Goal: Information Seeking & Learning: Learn about a topic

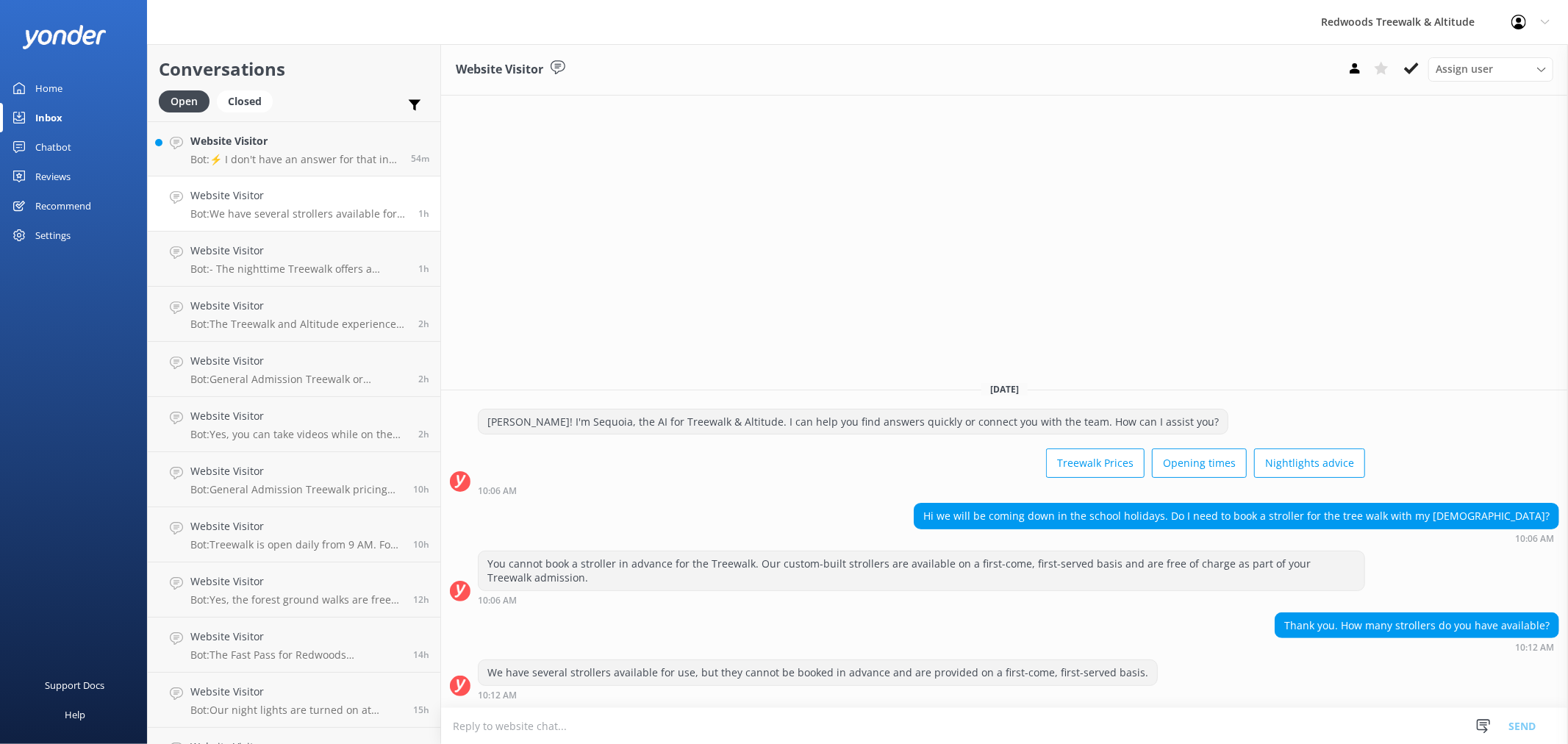
drag, startPoint x: 307, startPoint y: 162, endPoint x: 154, endPoint y: 107, distance: 162.6
click at [307, 162] on p "Bot: ⚡ I don't have an answer for that in my knowledge base. Please try and rep…" at bounding box center [295, 159] width 210 height 13
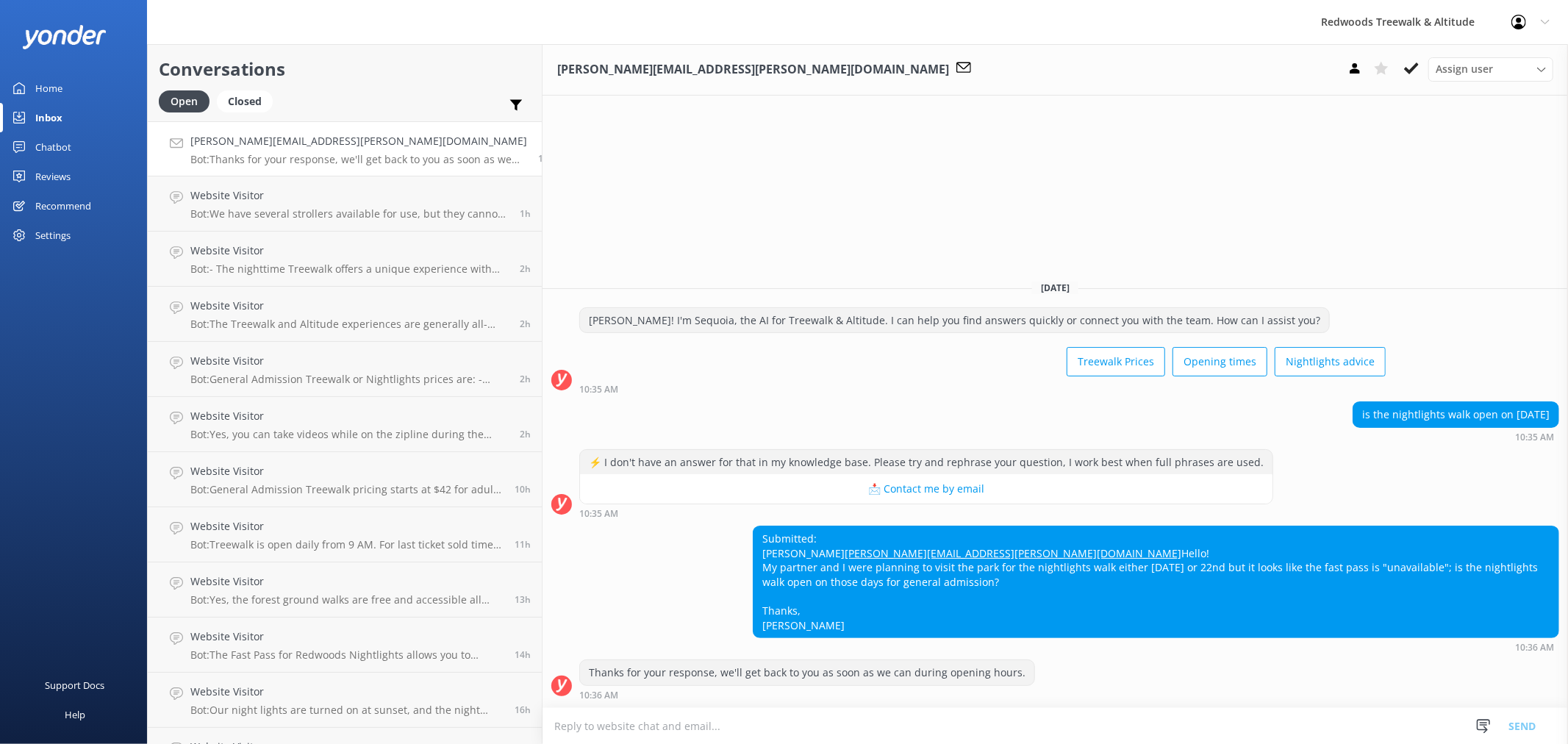
click at [111, 77] on link "Home" at bounding box center [73, 88] width 147 height 30
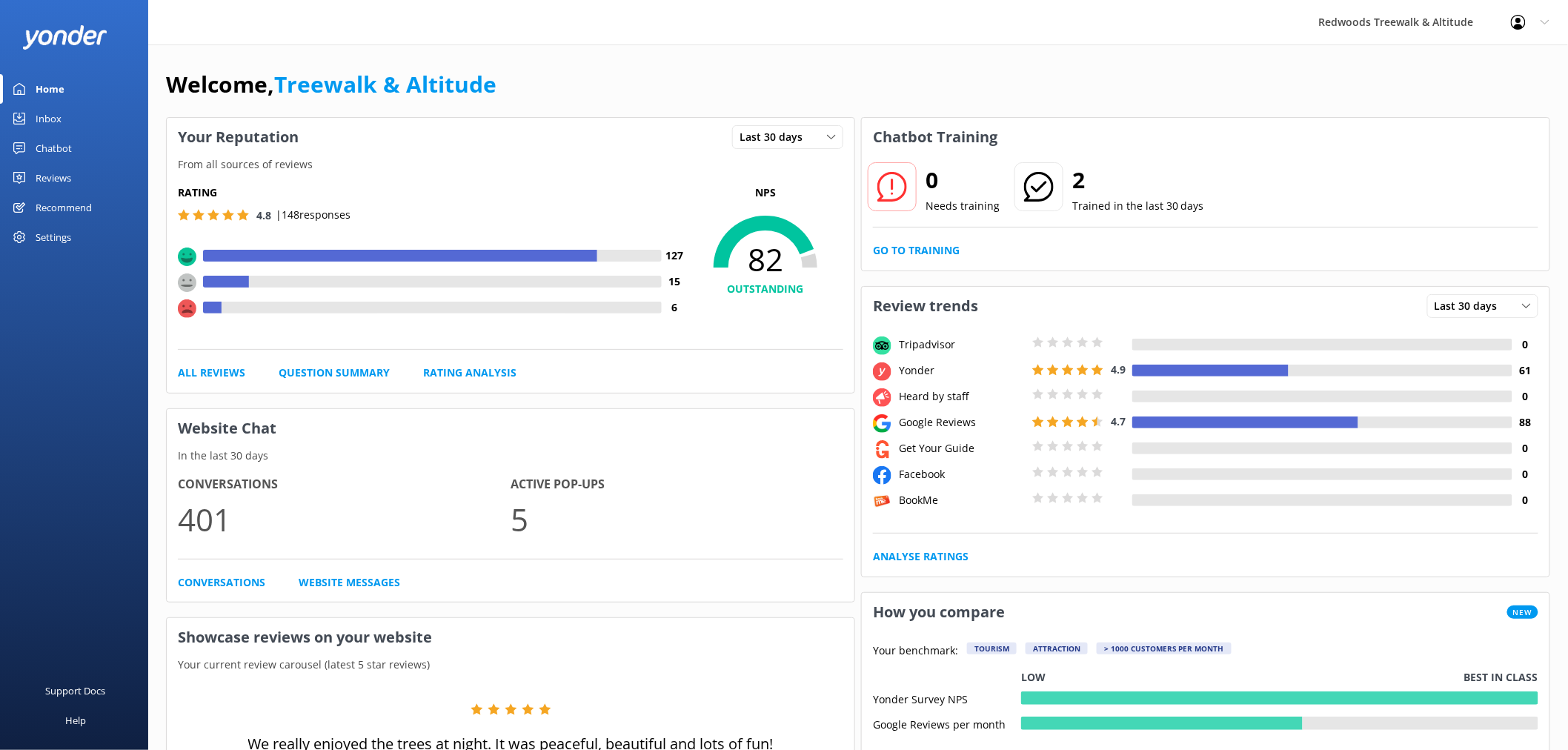
click at [51, 179] on div "Reviews" at bounding box center [53, 178] width 36 height 30
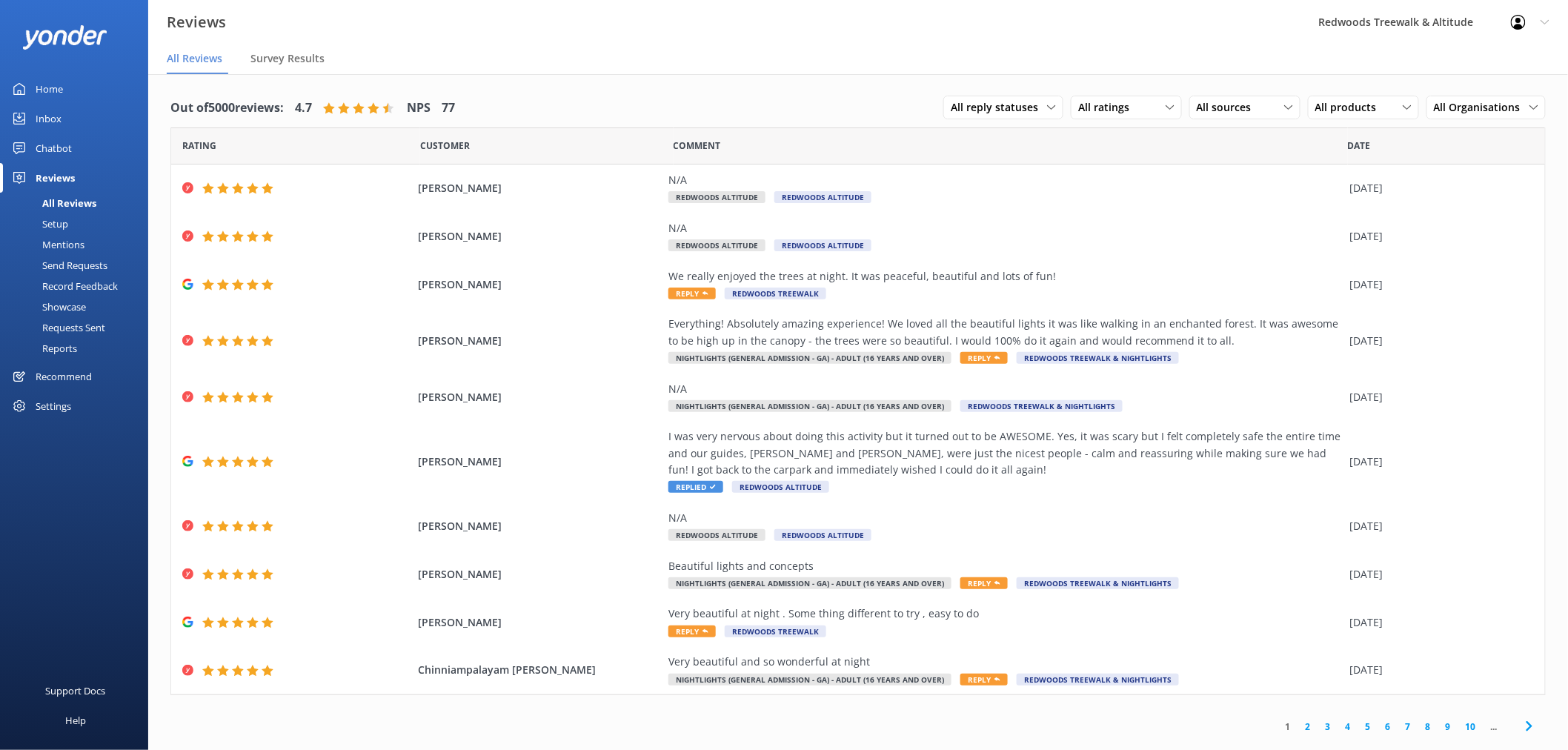
click at [86, 119] on link "Inbox" at bounding box center [74, 119] width 148 height 30
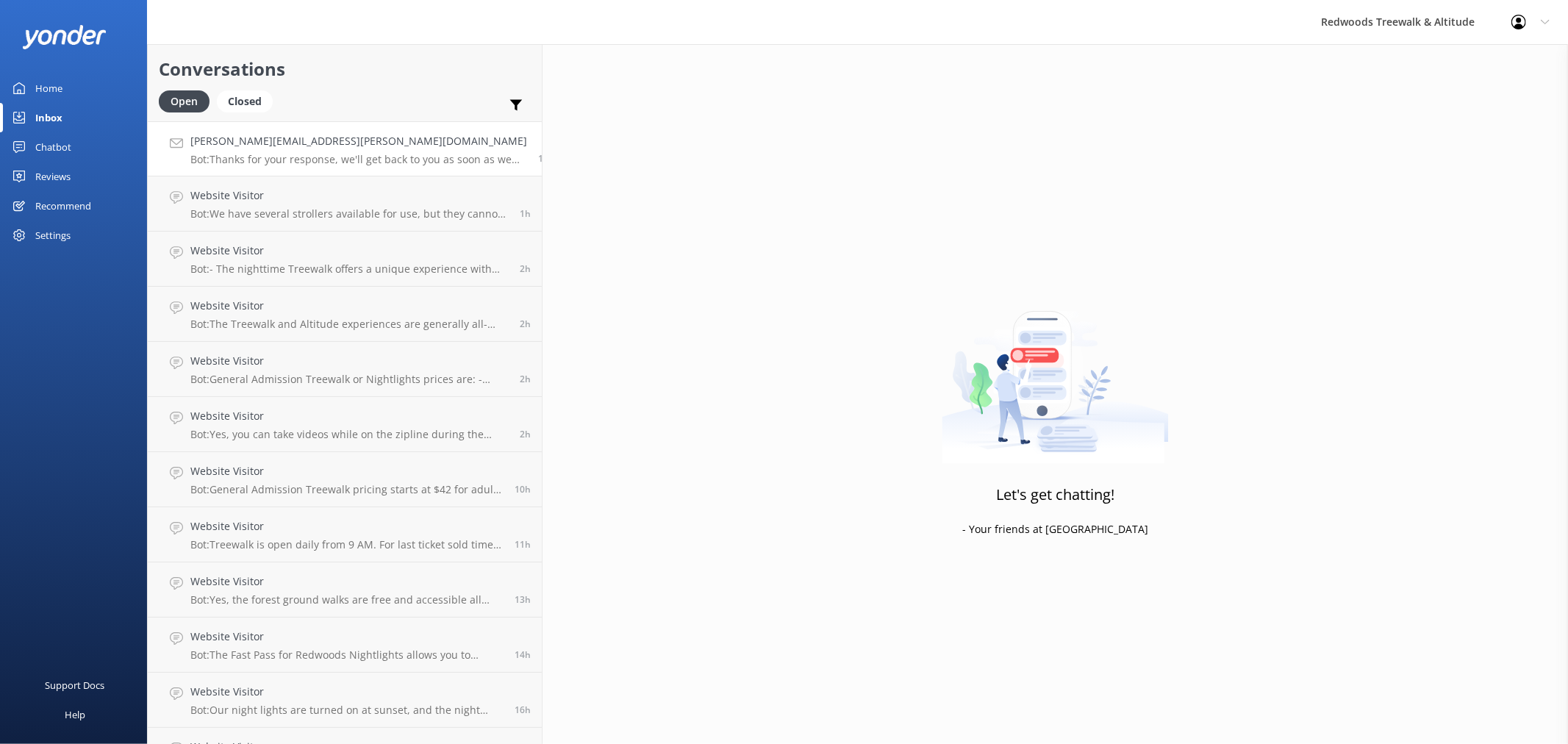
click at [244, 149] on h4 "[PERSON_NAME][EMAIL_ADDRESS][PERSON_NAME][DOMAIN_NAME]" at bounding box center [359, 141] width 337 height 16
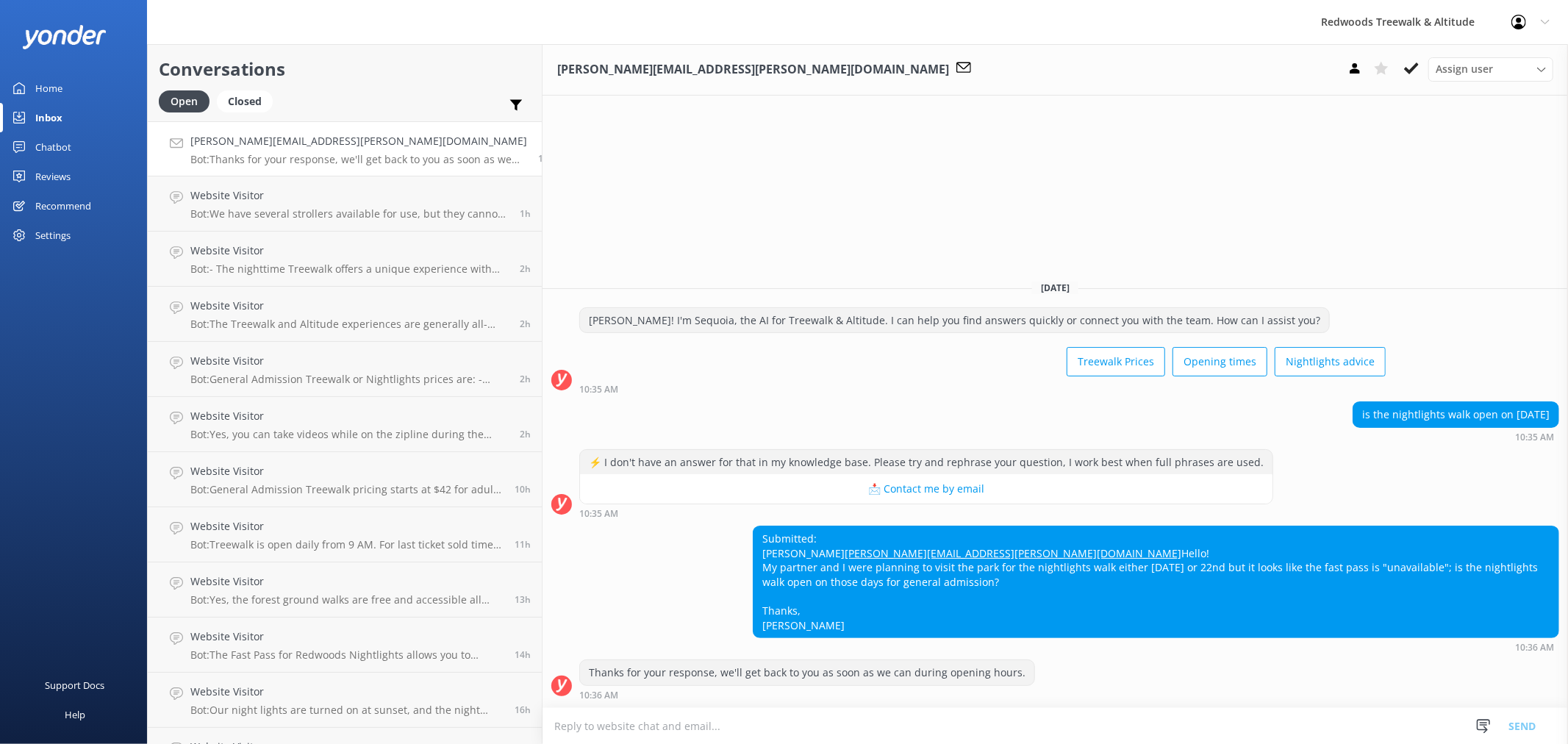
click at [78, 92] on link "Home" at bounding box center [73, 88] width 147 height 30
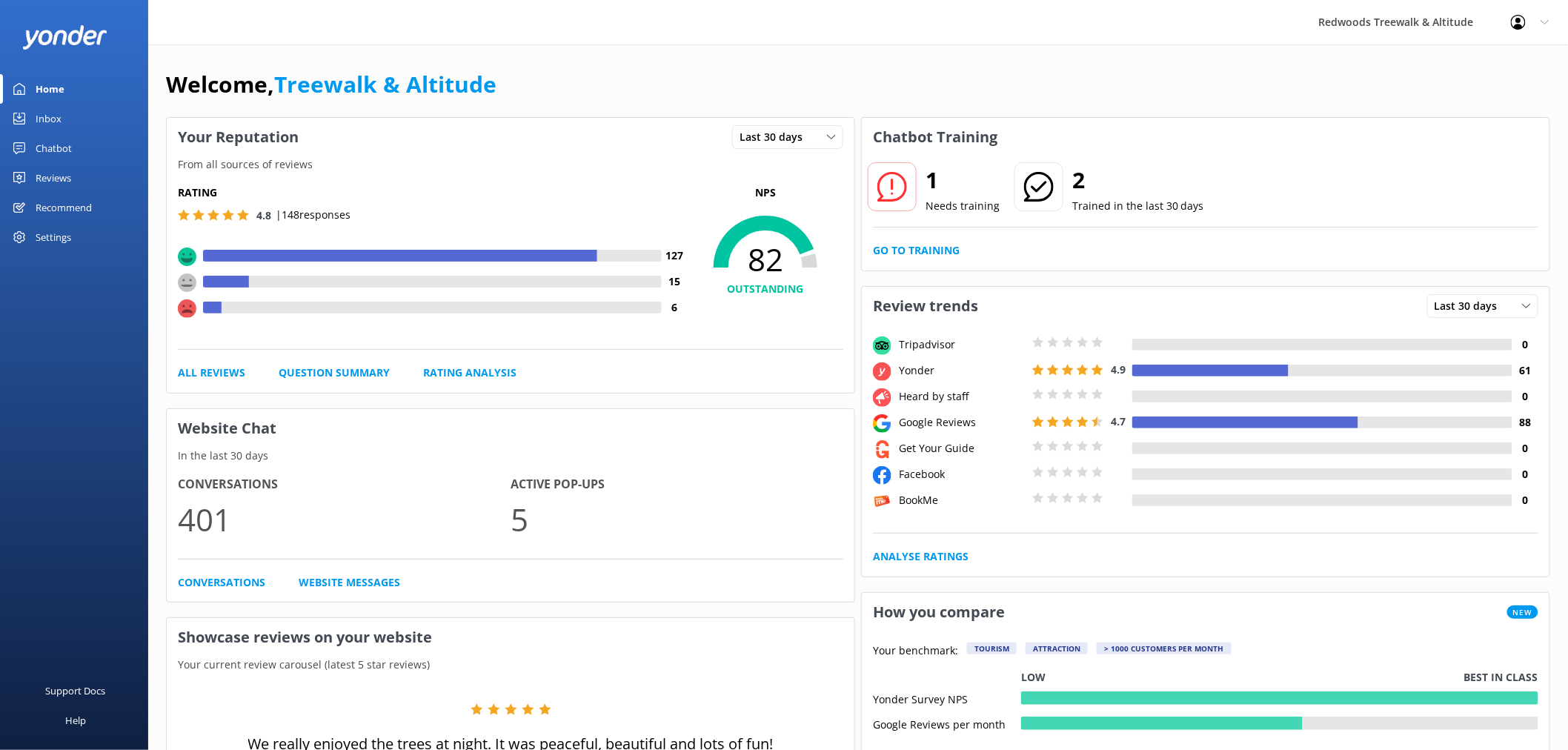
click at [82, 180] on link "Reviews" at bounding box center [74, 178] width 148 height 30
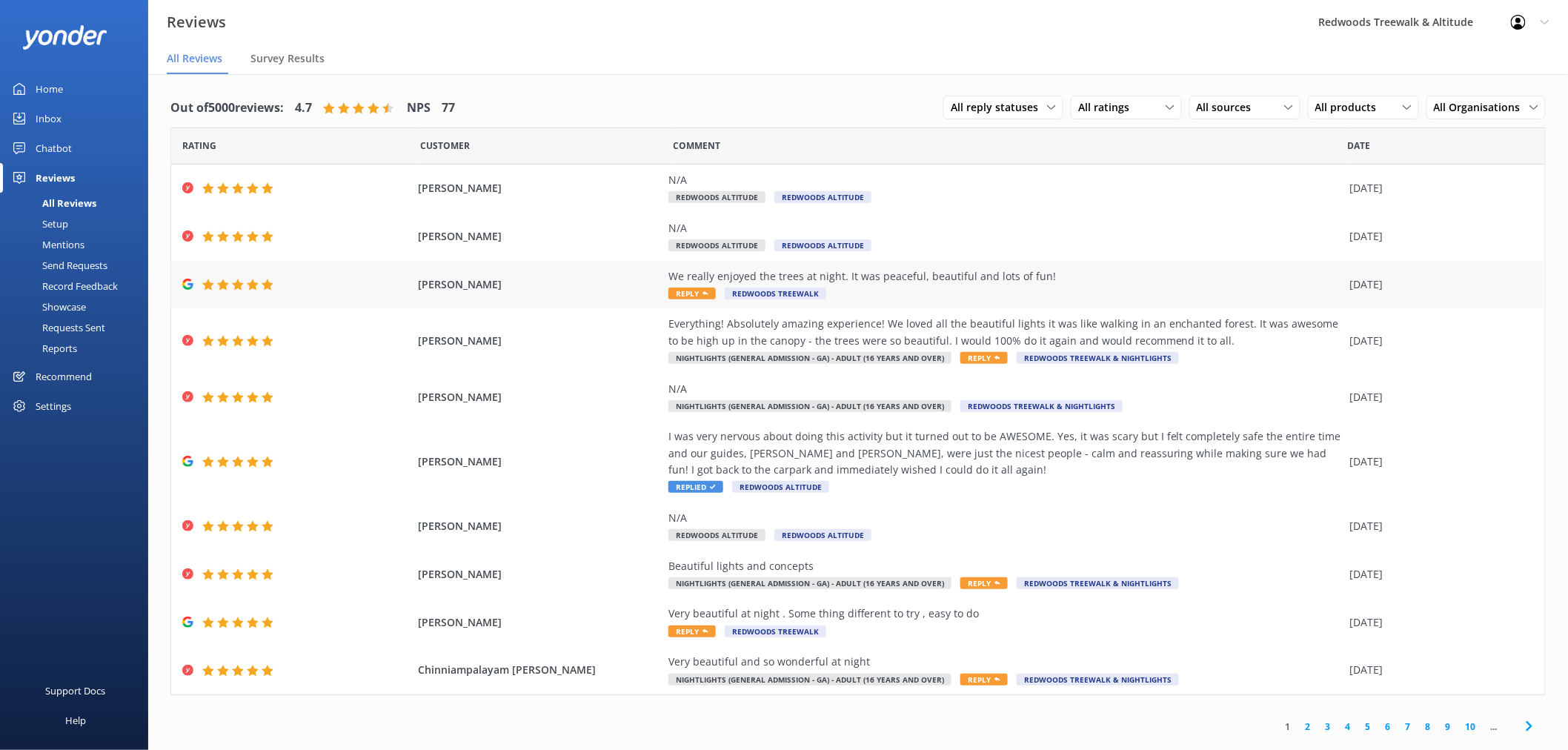
scroll to position [30, 0]
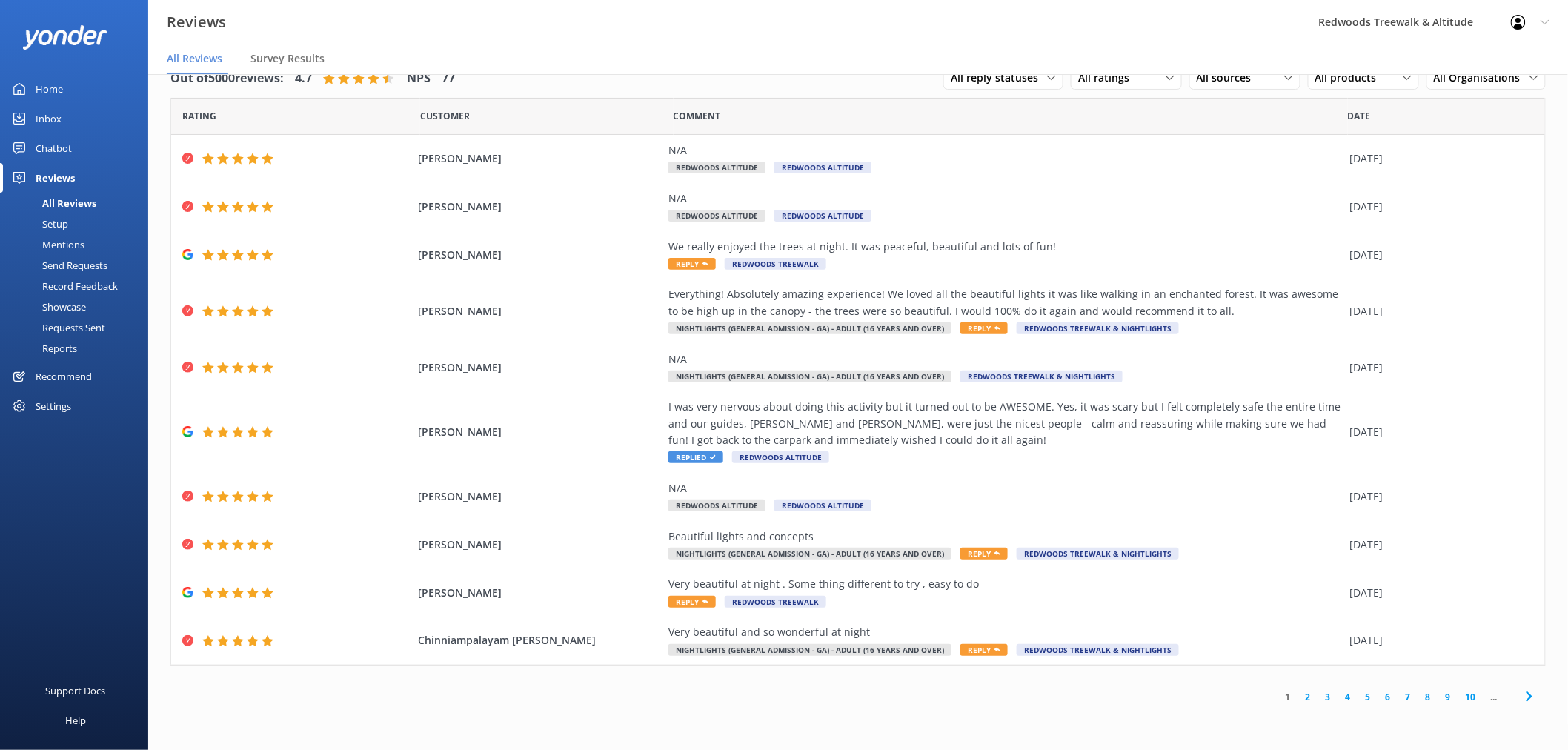
click at [1309, 698] on link "2" at bounding box center [1309, 697] width 20 height 14
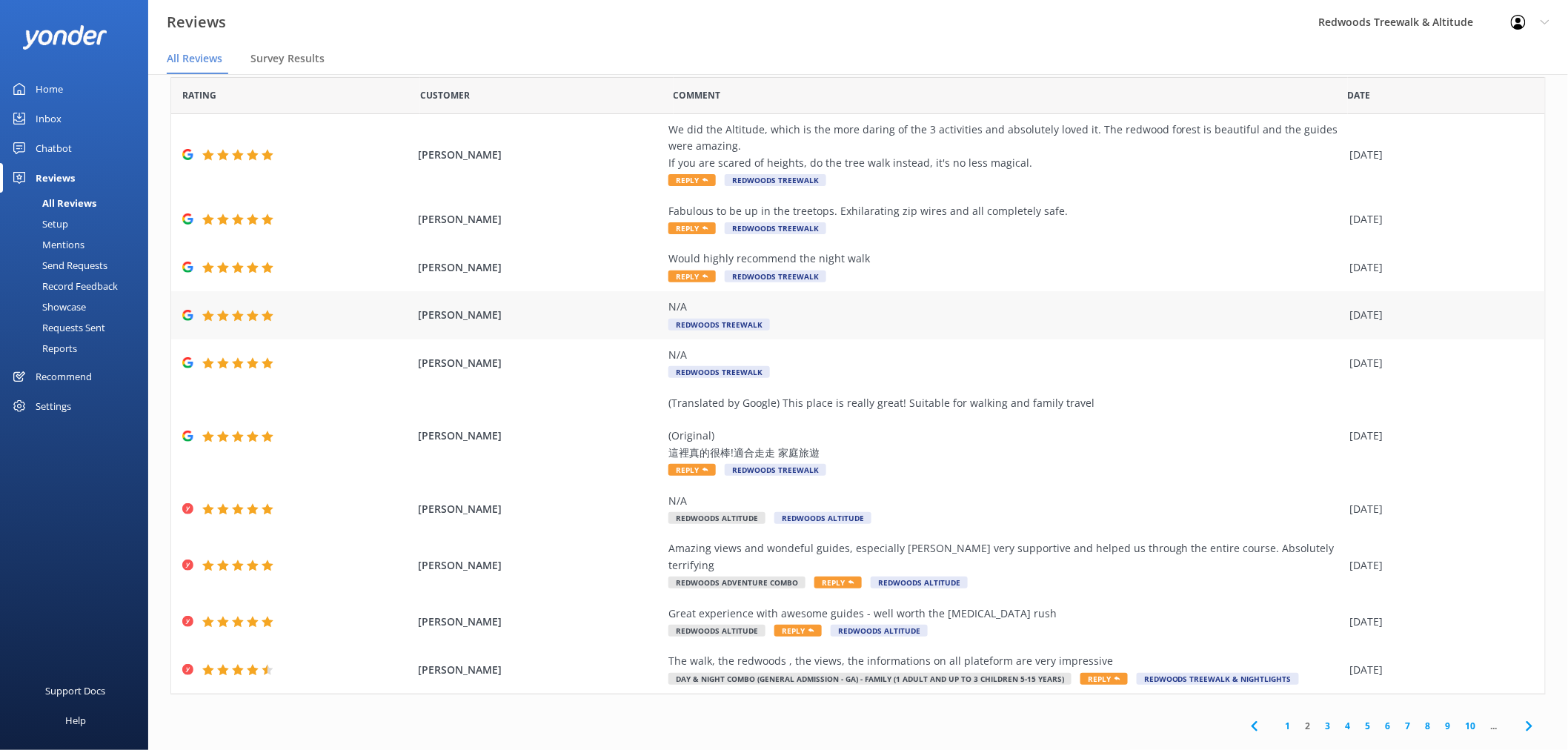
scroll to position [26, 0]
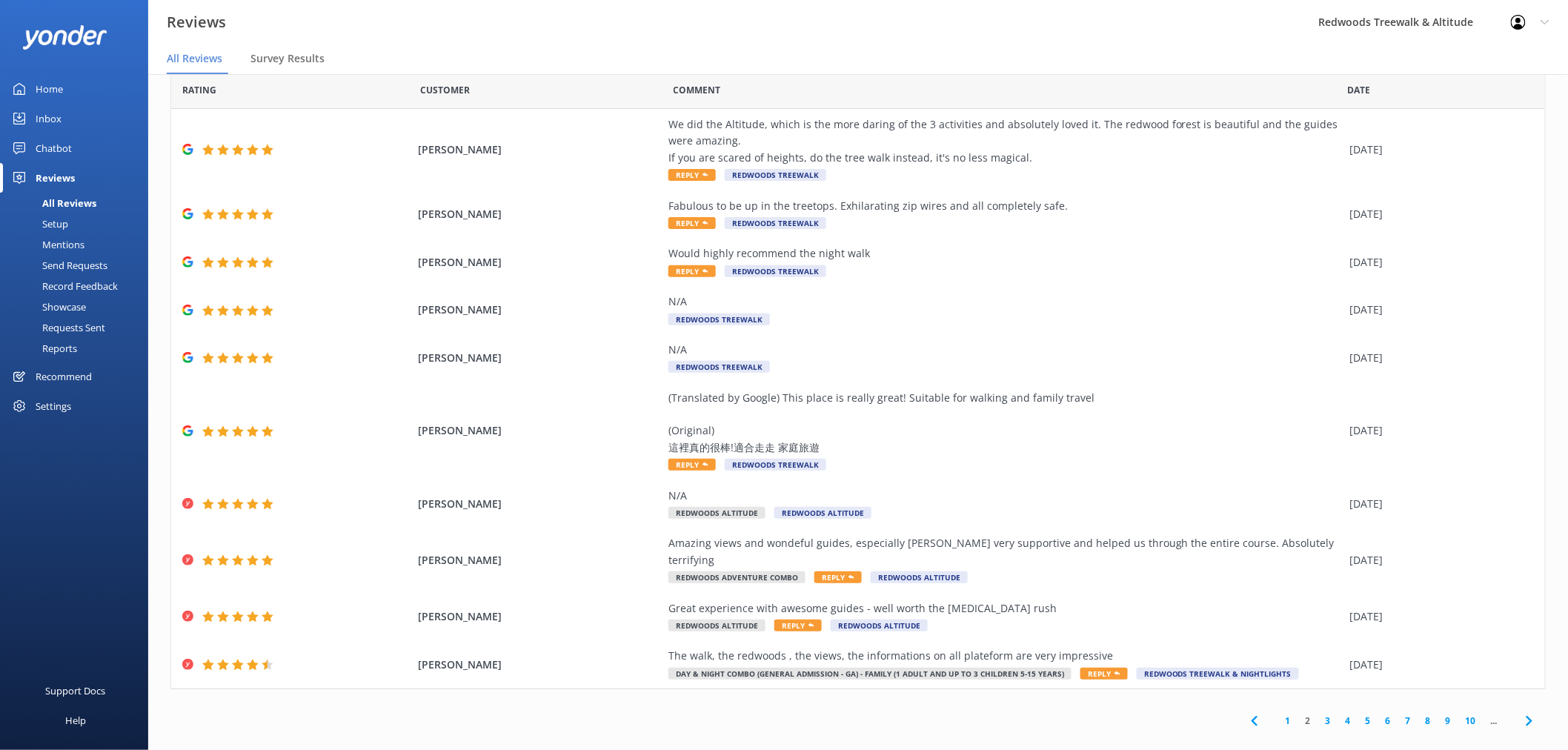
click at [1319, 713] on link "3" at bounding box center [1329, 720] width 20 height 14
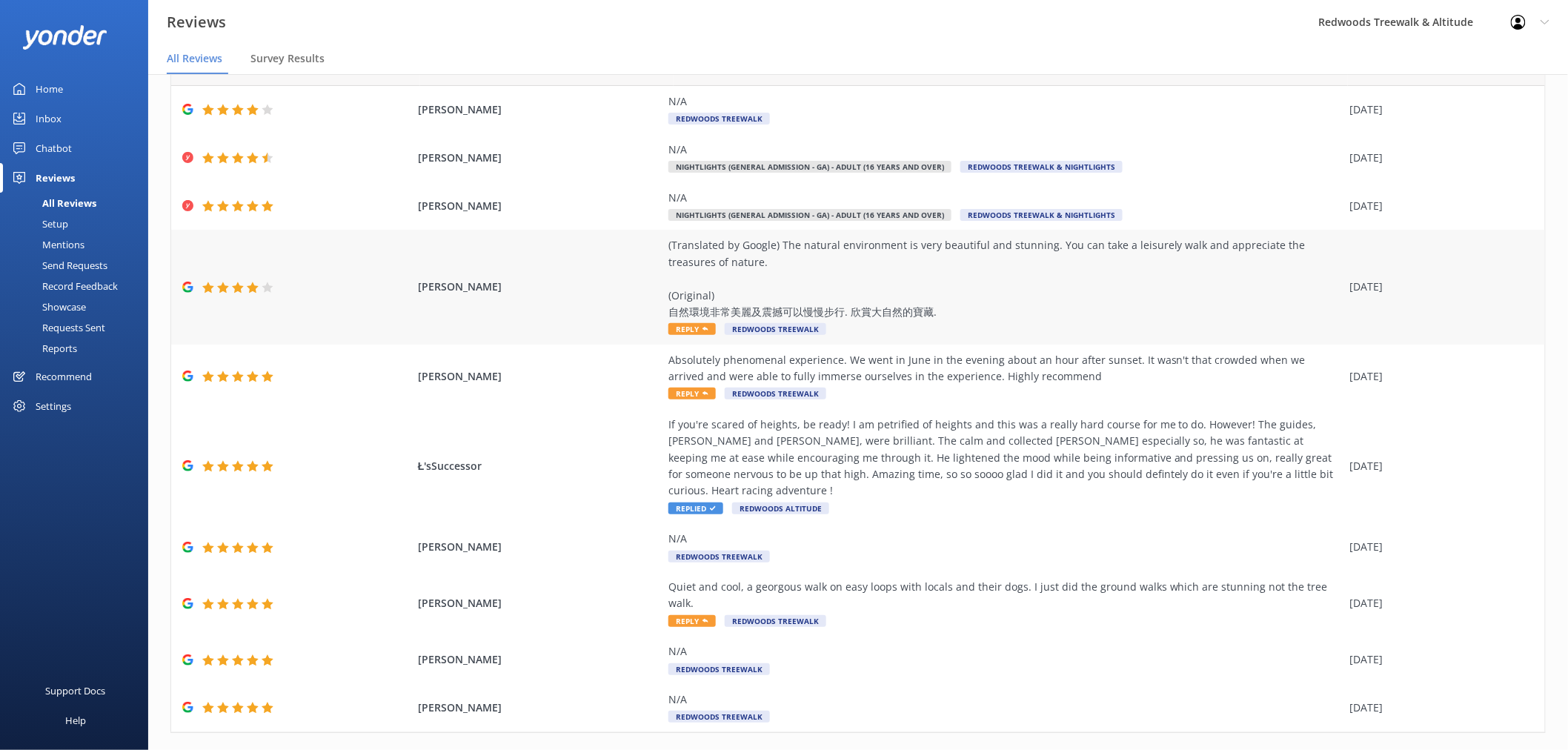
scroll to position [76, 0]
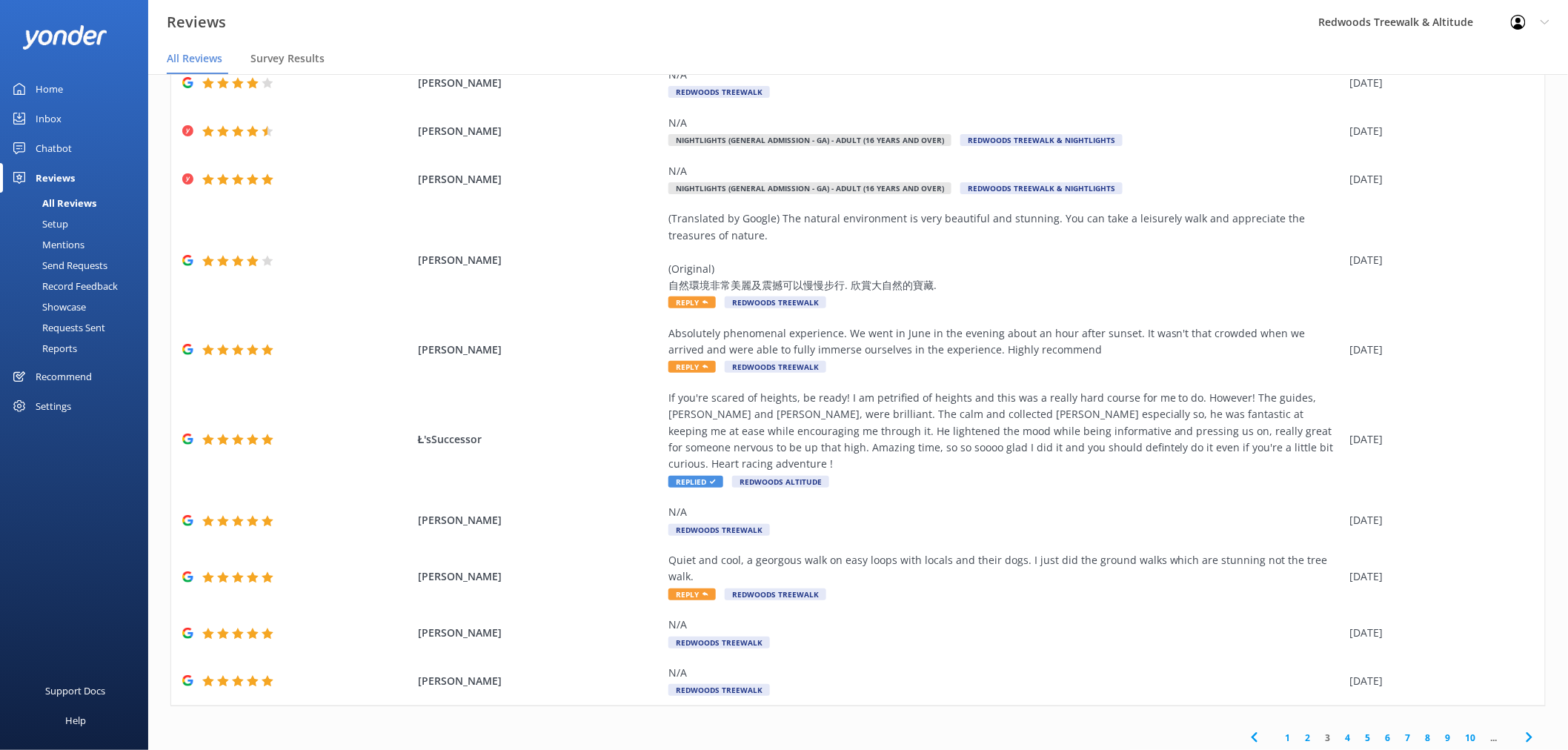
click at [1339, 731] on link "4" at bounding box center [1349, 738] width 20 height 14
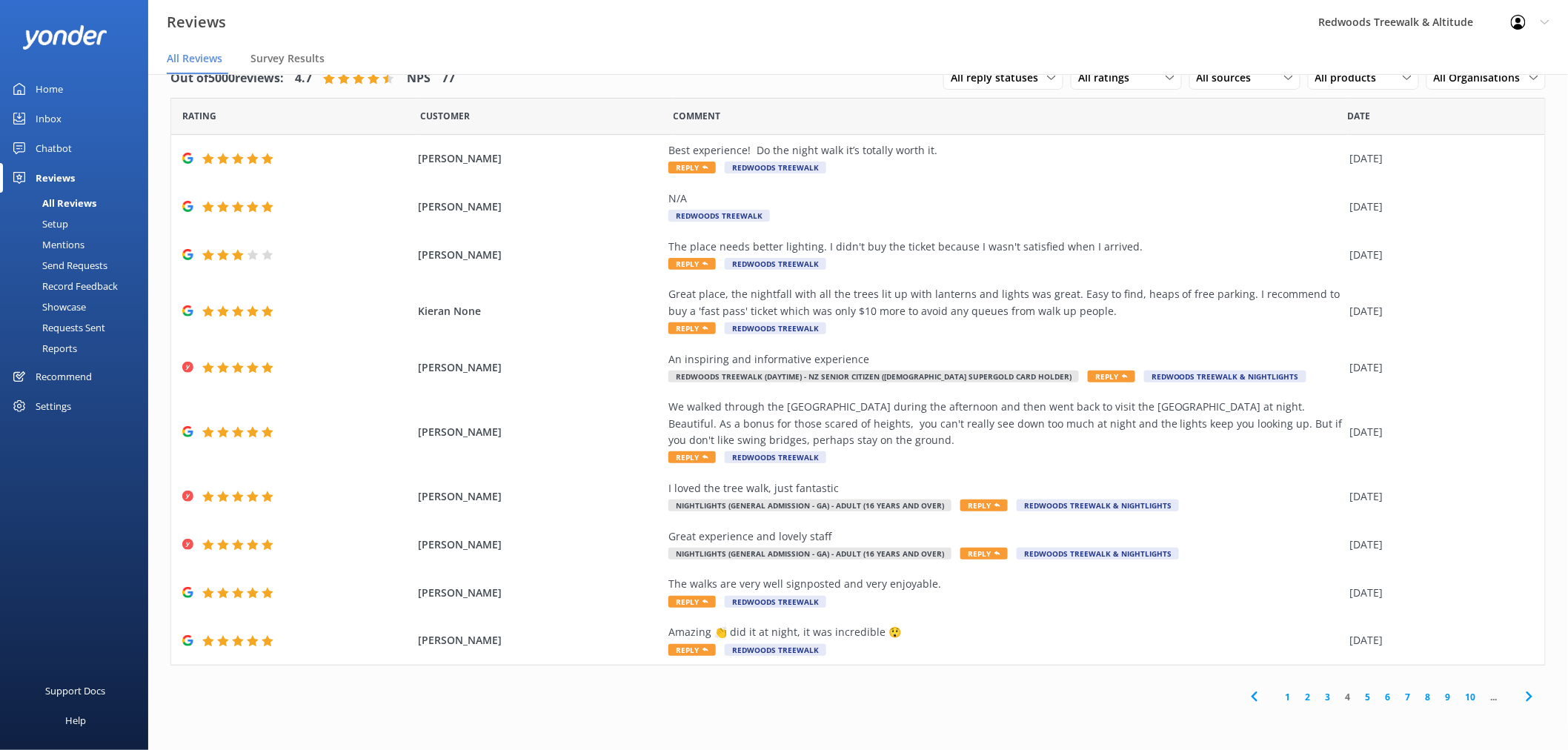
click at [1289, 700] on link "1" at bounding box center [1288, 697] width 20 height 14
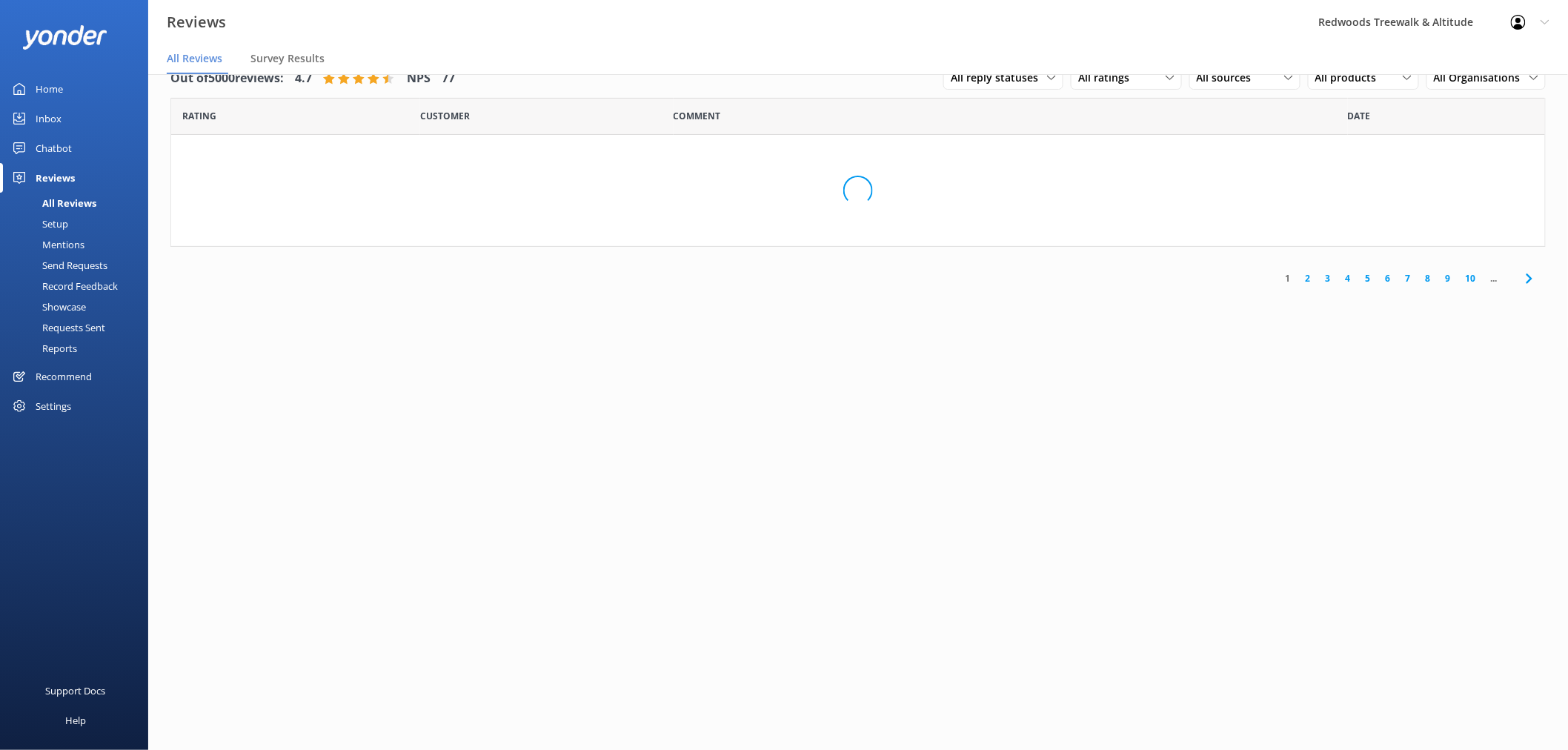
click at [83, 86] on link "Home" at bounding box center [74, 89] width 148 height 30
